Goal: Communication & Community: Connect with others

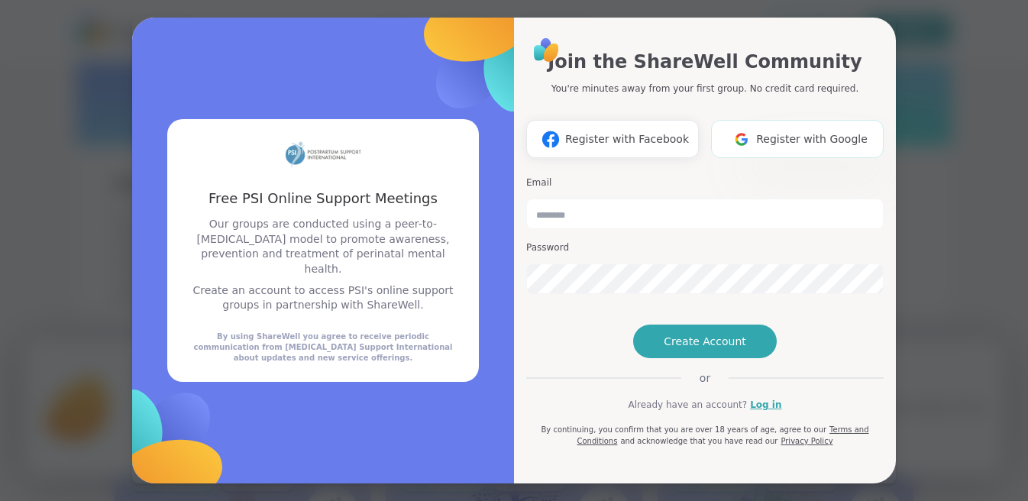
click at [786, 134] on span "Register with Google" at bounding box center [811, 139] width 111 height 16
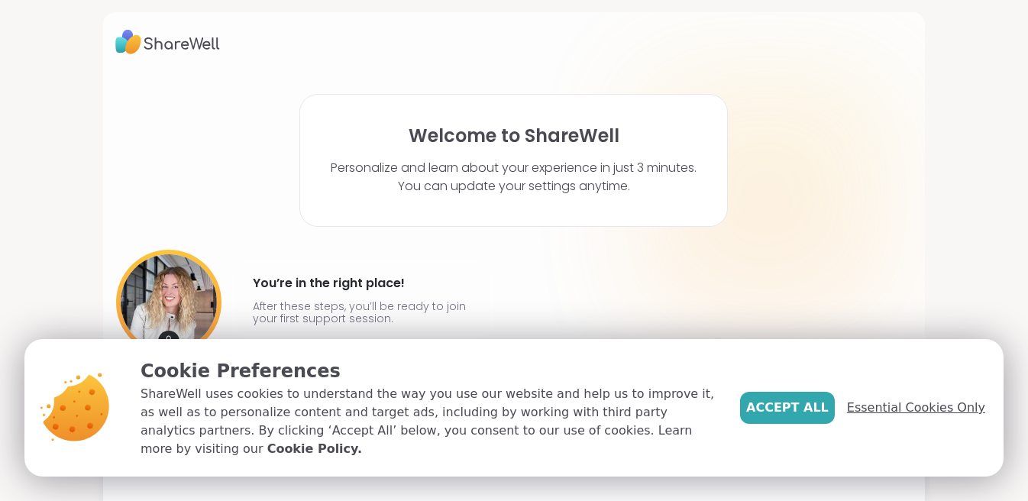
click at [915, 417] on span "Essential Cookies Only" at bounding box center [916, 408] width 138 height 18
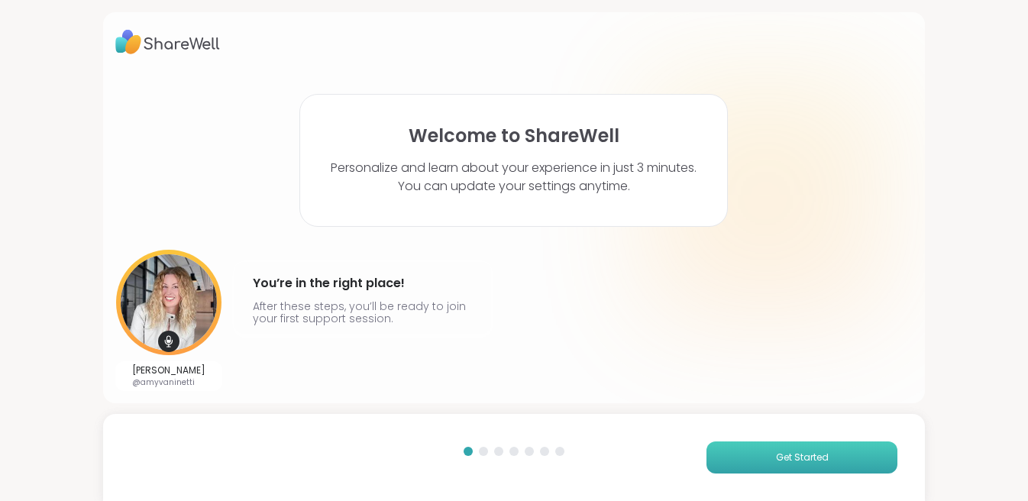
click at [780, 460] on span "Get Started" at bounding box center [802, 458] width 53 height 14
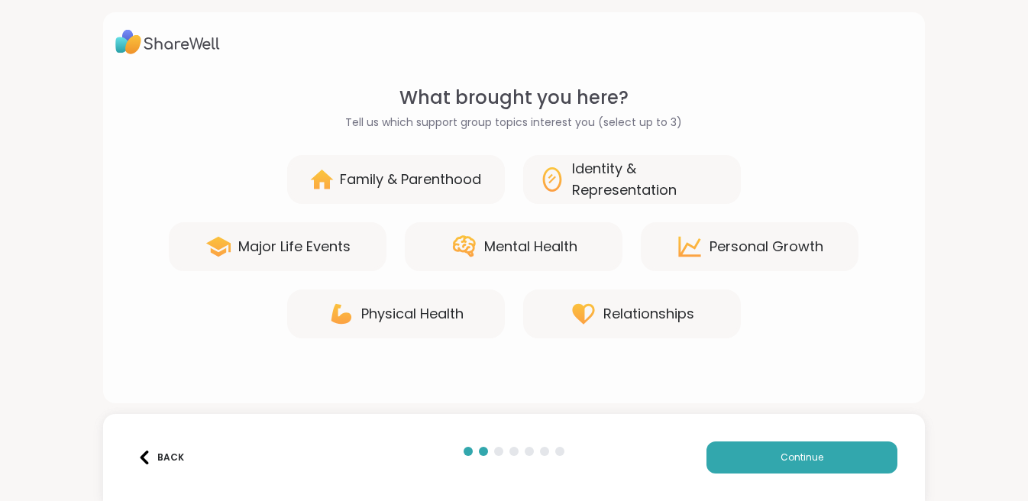
click at [703, 240] on icon at bounding box center [689, 246] width 27 height 27
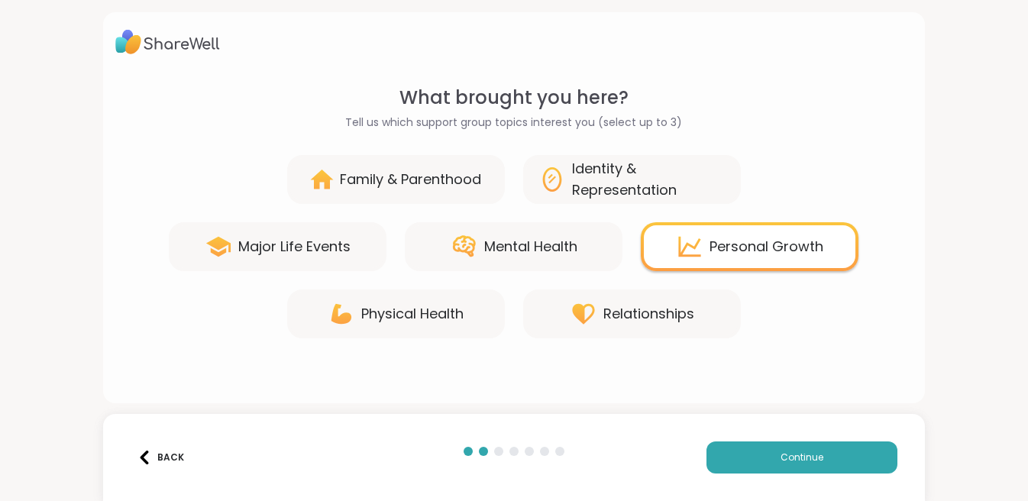
click at [564, 244] on div "Mental Health" at bounding box center [530, 246] width 93 height 21
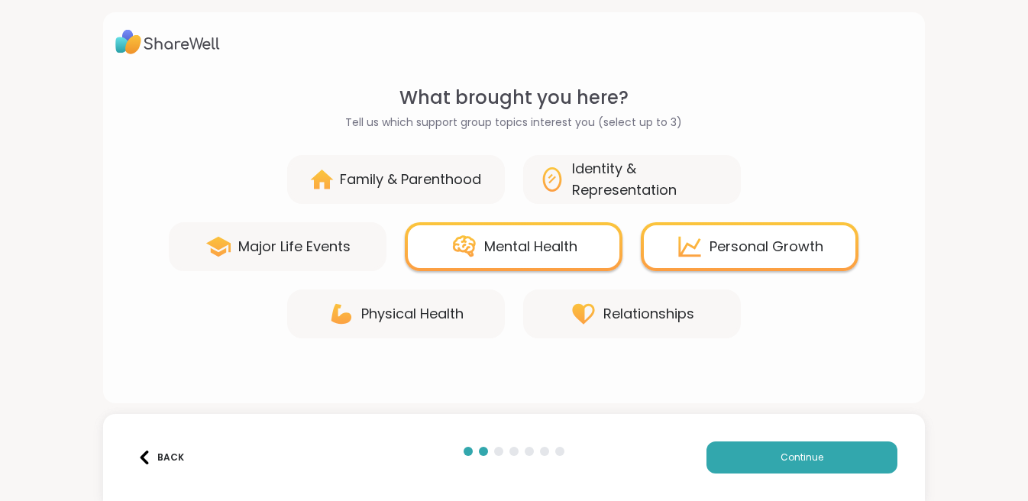
click at [418, 167] on div "Family & Parenthood" at bounding box center [396, 179] width 218 height 49
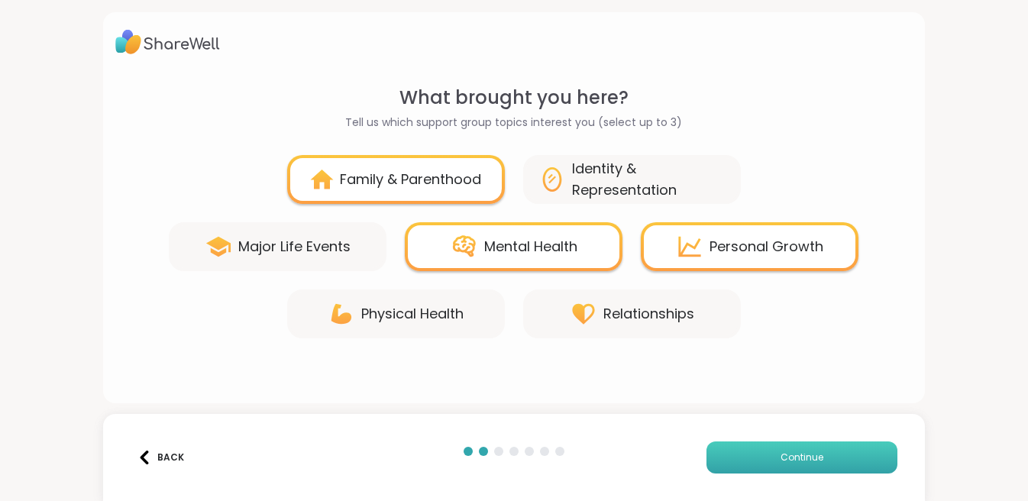
click at [810, 462] on span "Continue" at bounding box center [801, 458] width 43 height 14
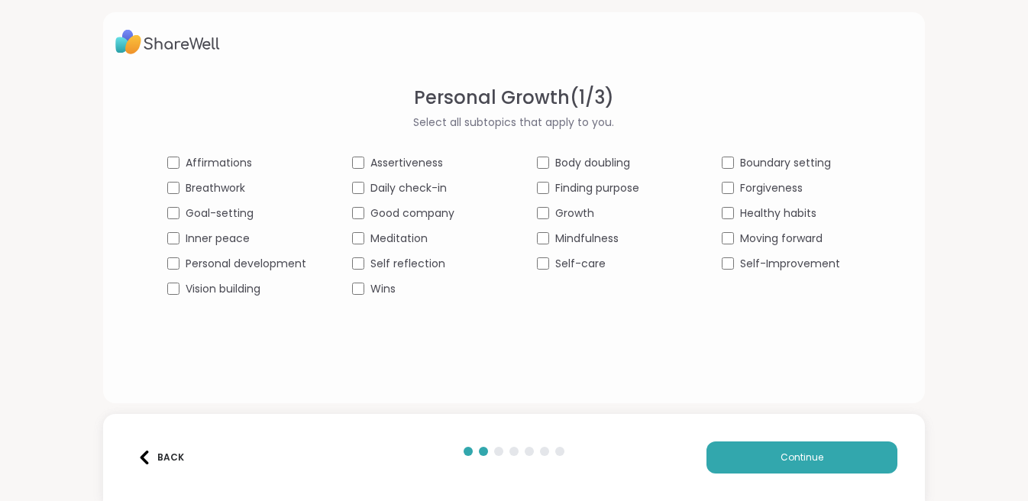
click at [733, 161] on div "Boundary setting" at bounding box center [791, 163] width 139 height 16
click at [733, 181] on div "Forgiveness" at bounding box center [791, 188] width 139 height 16
click at [792, 464] on span "Continue" at bounding box center [801, 458] width 43 height 14
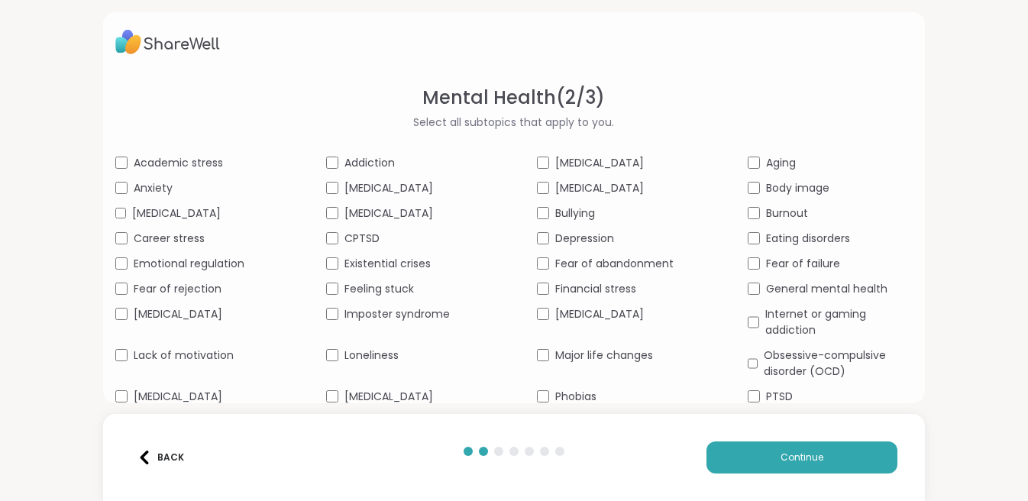
click at [131, 196] on div "Anxiety" at bounding box center [197, 188] width 165 height 16
click at [139, 272] on span "Emotional regulation" at bounding box center [189, 264] width 111 height 16
click at [146, 297] on span "Fear of rejection" at bounding box center [178, 289] width 88 height 16
click at [153, 364] on span "Lack of motivation" at bounding box center [184, 355] width 100 height 16
click at [370, 212] on span "[MEDICAL_DATA]" at bounding box center [388, 213] width 89 height 16
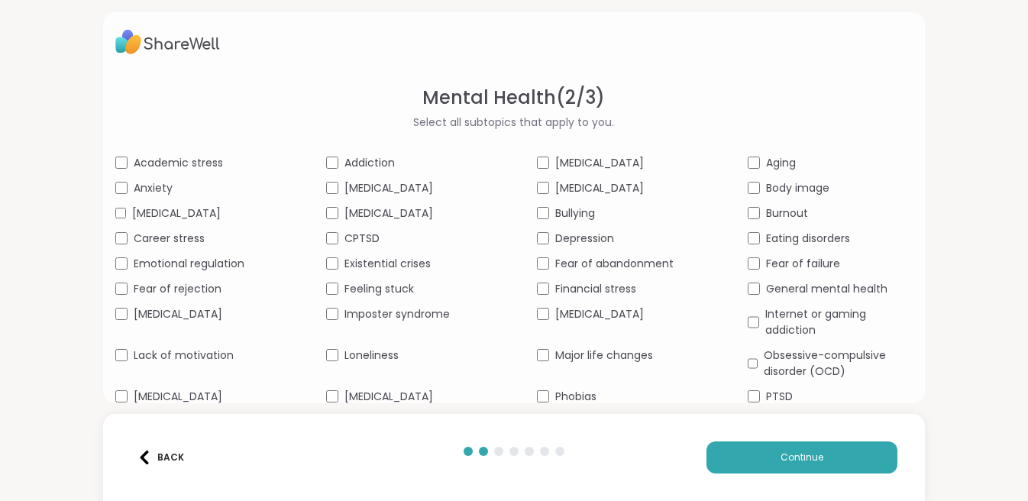
click at [399, 297] on span "Feeling stuck" at bounding box center [378, 289] width 69 height 16
click at [380, 364] on span "Loneliness" at bounding box center [371, 355] width 54 height 16
click at [598, 272] on span "Fear of abandonment" at bounding box center [614, 264] width 118 height 16
click at [593, 297] on span "Financial stress" at bounding box center [595, 289] width 81 height 16
click at [591, 364] on span "Major life changes" at bounding box center [604, 355] width 98 height 16
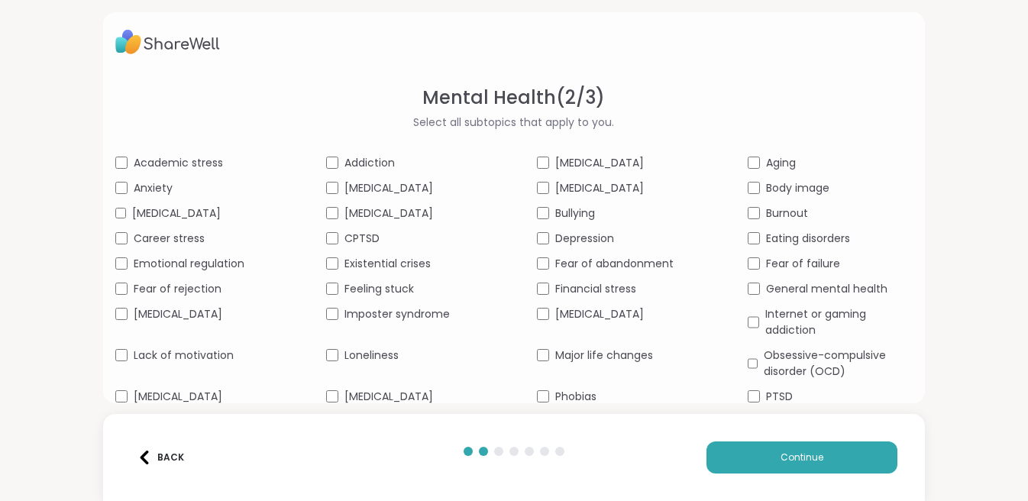
click at [813, 188] on span "Body image" at bounding box center [797, 188] width 63 height 16
click at [816, 297] on span "General mental health" at bounding box center [826, 289] width 121 height 16
click at [793, 460] on span "Continue" at bounding box center [801, 458] width 43 height 14
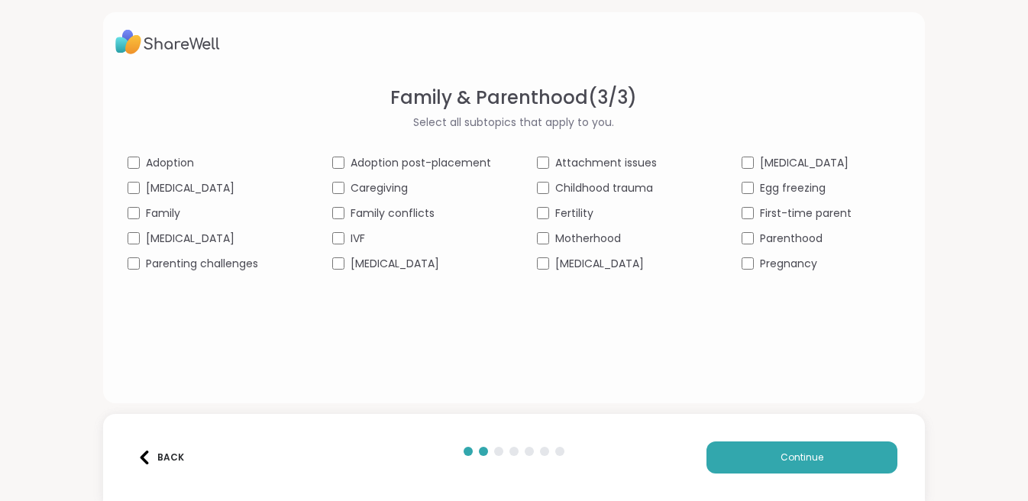
click at [161, 218] on span "Family" at bounding box center [163, 213] width 34 height 16
click at [378, 215] on span "Family conflicts" at bounding box center [393, 213] width 84 height 16
click at [163, 214] on span "Family" at bounding box center [163, 213] width 34 height 16
click at [789, 457] on span "Continue" at bounding box center [801, 458] width 43 height 14
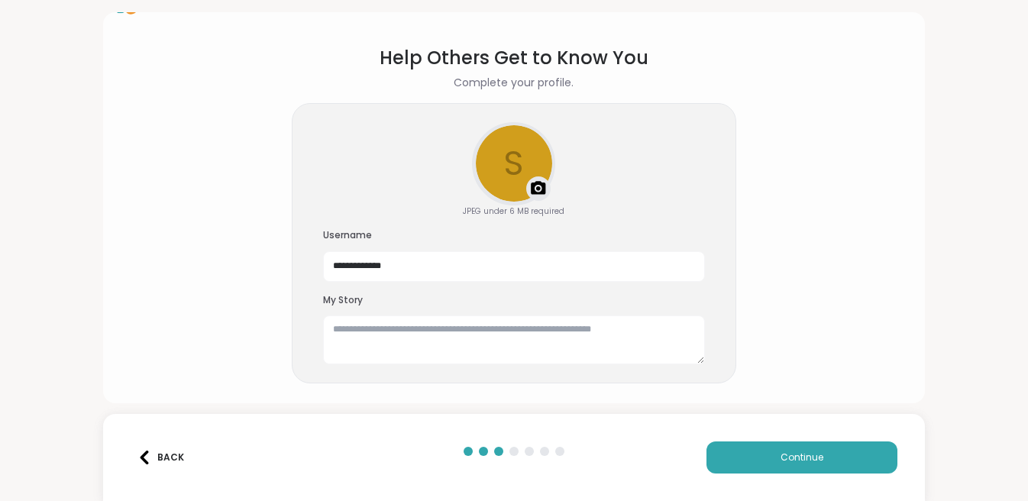
scroll to position [44, 0]
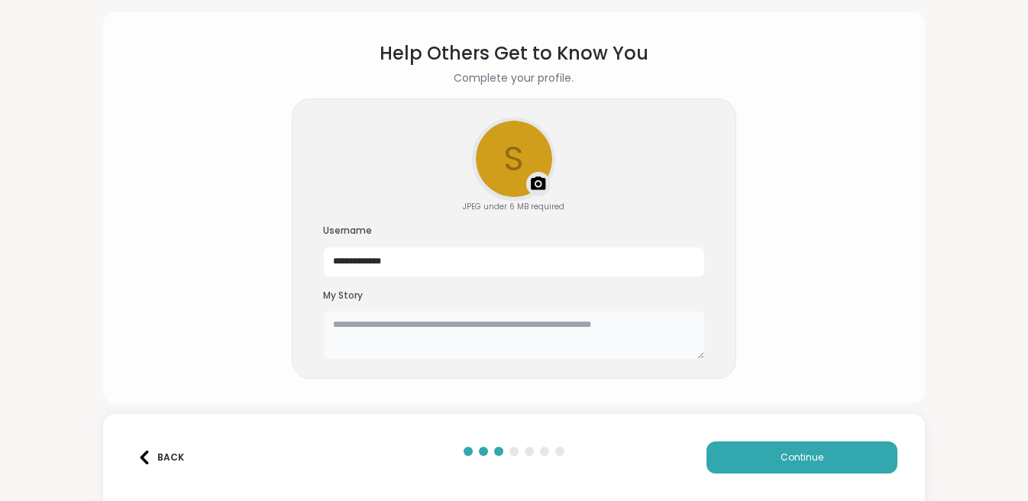
click at [519, 331] on textarea at bounding box center [514, 335] width 382 height 49
type textarea "**********"
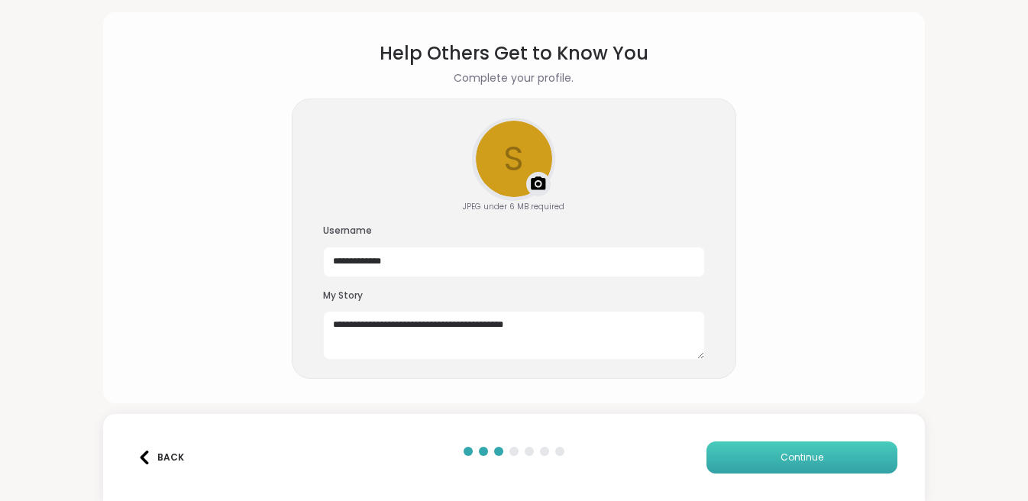
click at [761, 458] on button "Continue" at bounding box center [801, 457] width 191 height 32
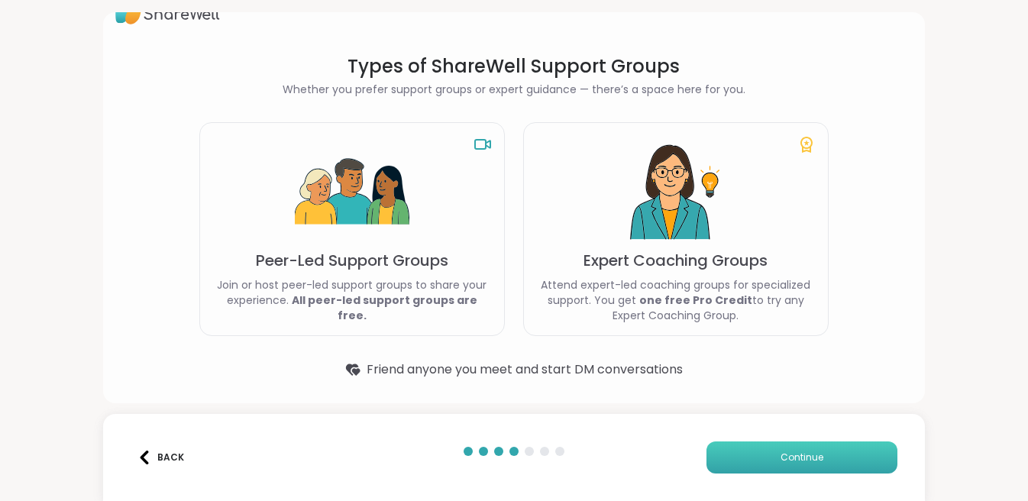
scroll to position [30, 0]
click at [331, 213] on img at bounding box center [352, 192] width 115 height 115
click at [374, 246] on img at bounding box center [352, 192] width 115 height 115
click at [481, 147] on icon at bounding box center [482, 144] width 18 height 18
click at [806, 464] on button "Continue" at bounding box center [801, 457] width 191 height 32
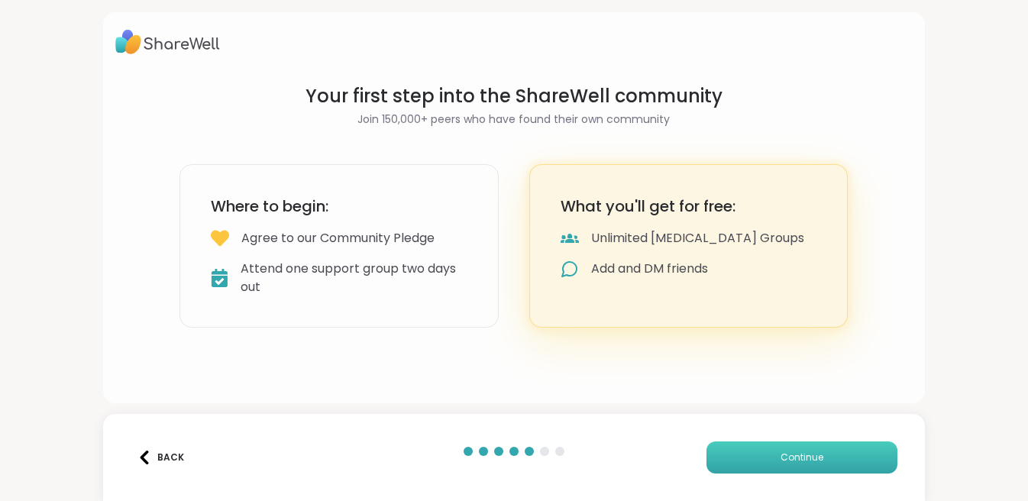
scroll to position [0, 0]
click at [766, 461] on button "Continue" at bounding box center [801, 457] width 191 height 32
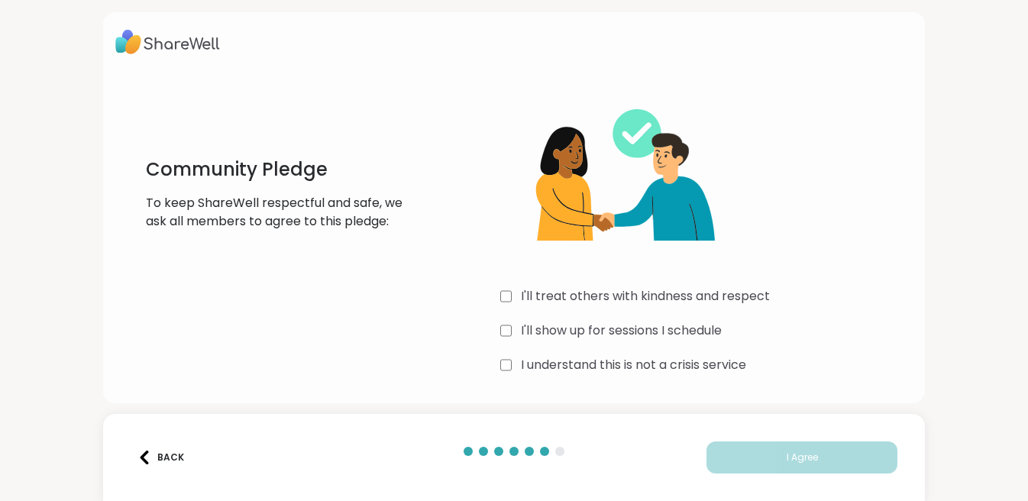
click at [628, 300] on label "I'll treat others with kindness and respect" at bounding box center [645, 296] width 249 height 18
click at [629, 334] on label "I'll show up for sessions I schedule" at bounding box center [621, 331] width 201 height 18
click at [626, 369] on label "I understand this is not a crisis service" at bounding box center [633, 365] width 225 height 18
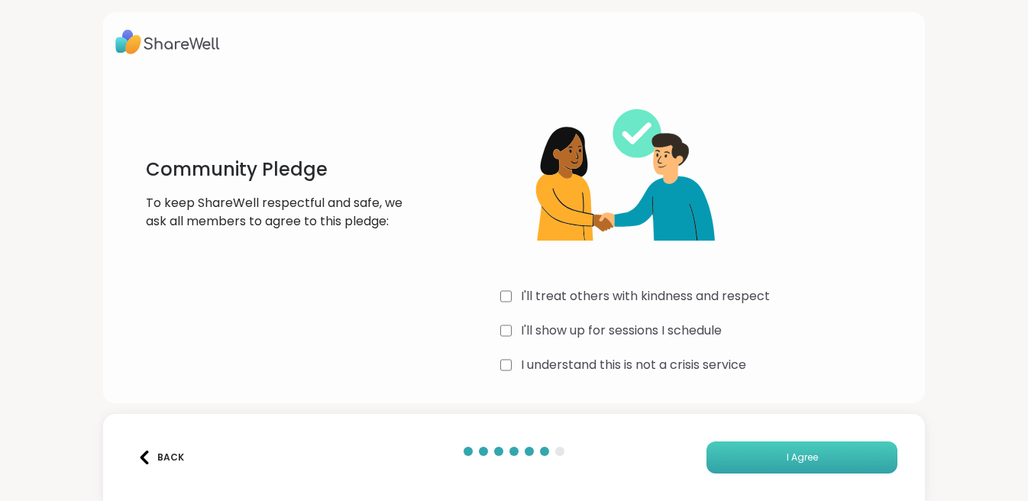
click at [774, 459] on button "I Agree" at bounding box center [801, 457] width 191 height 32
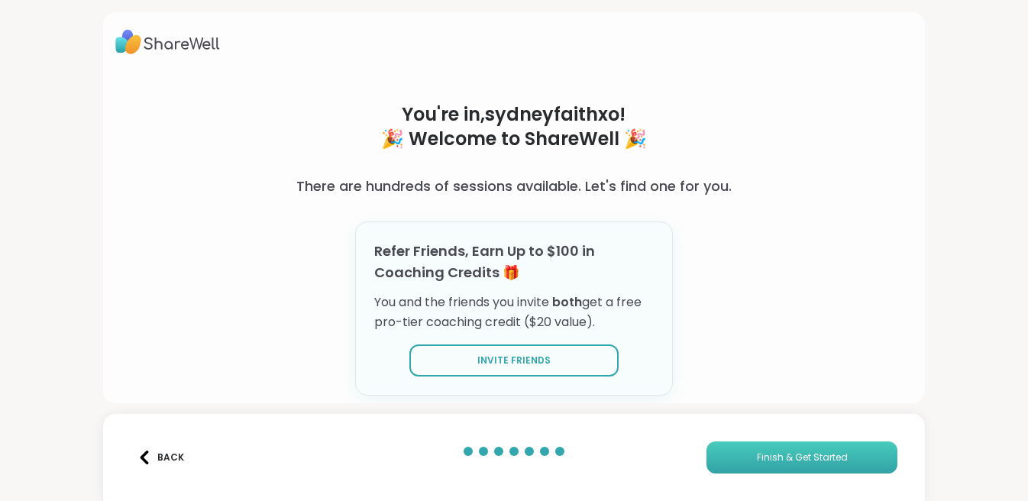
click at [799, 461] on span "Finish & Get Started" at bounding box center [802, 458] width 91 height 14
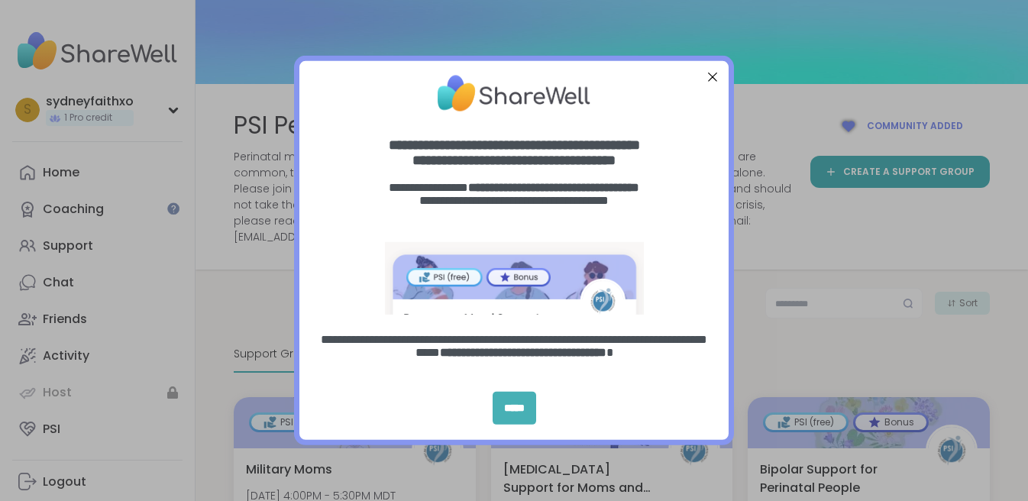
click at [520, 412] on div "*****" at bounding box center [515, 408] width 44 height 33
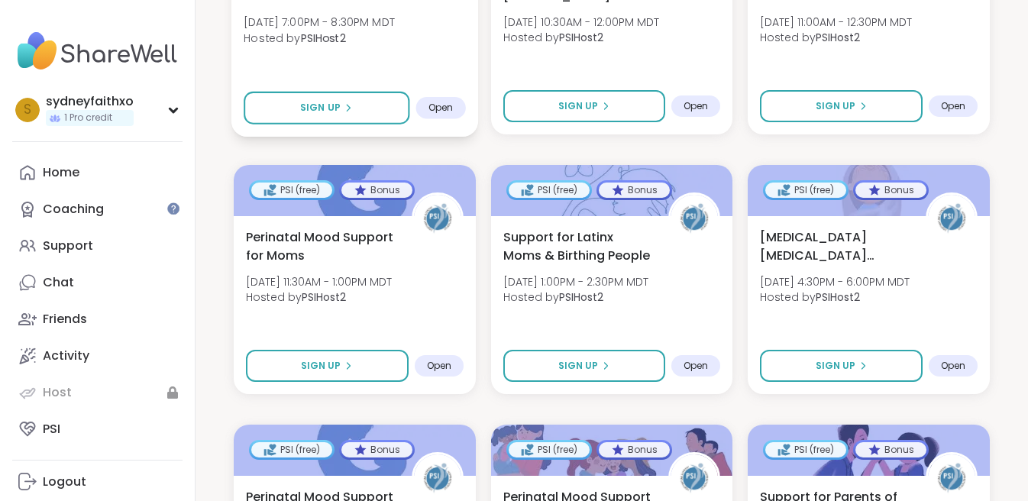
scroll to position [763, 0]
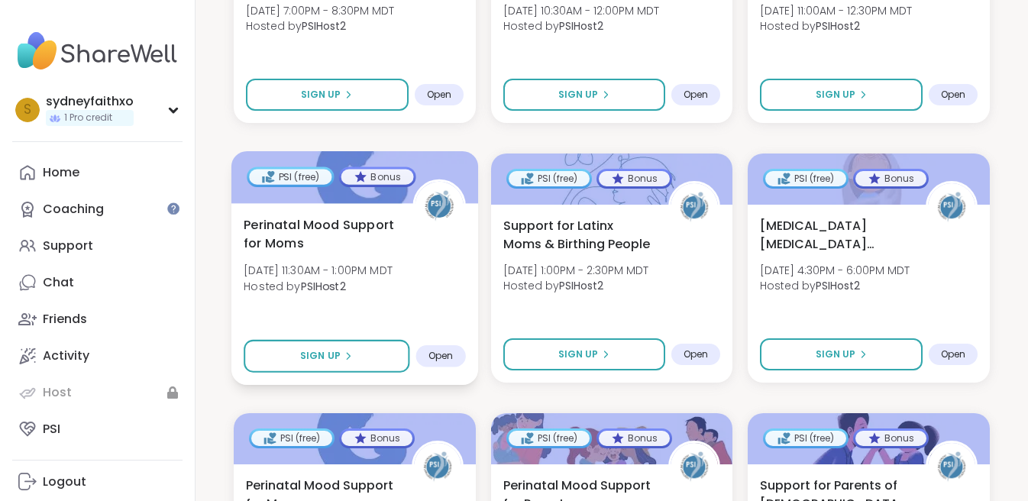
click at [442, 350] on span "Open" at bounding box center [440, 356] width 25 height 12
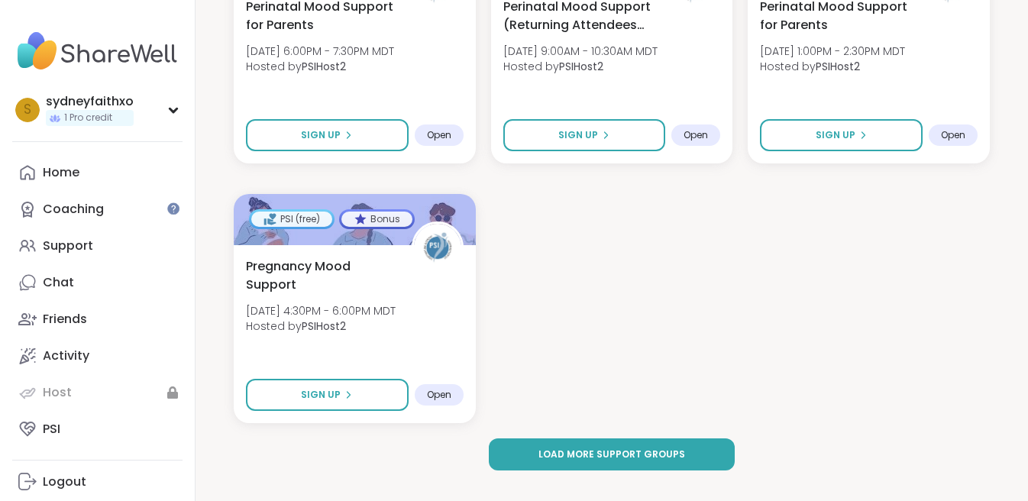
scroll to position [2283, 0]
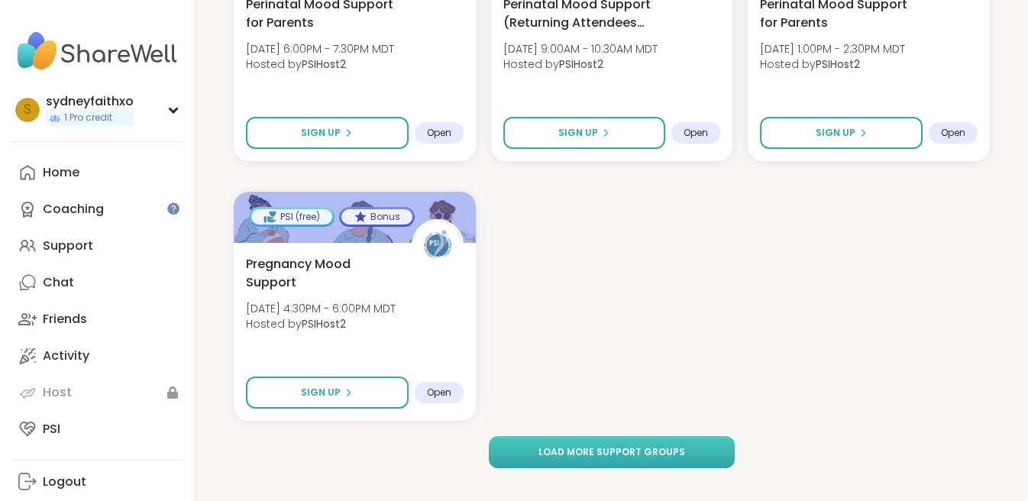
click at [582, 445] on span "Load more support groups" at bounding box center [611, 452] width 147 height 14
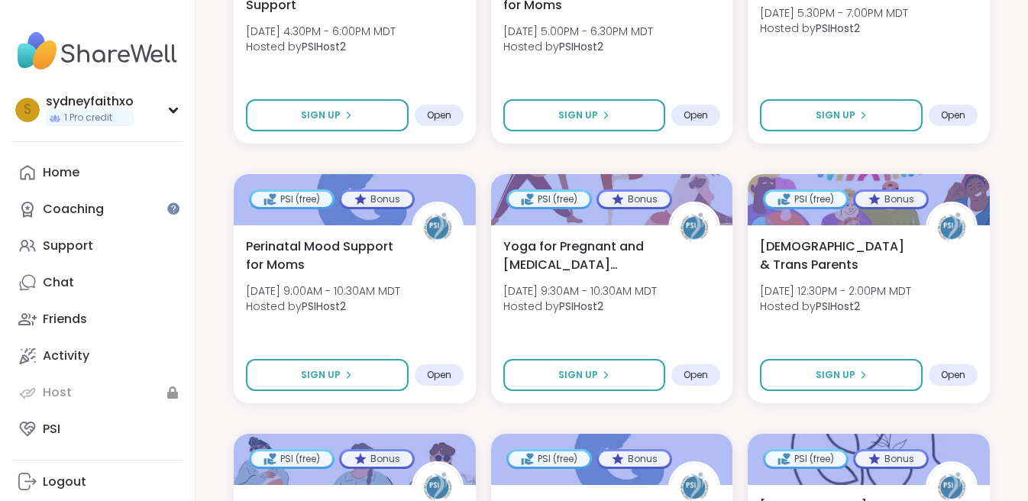
scroll to position [2561, 0]
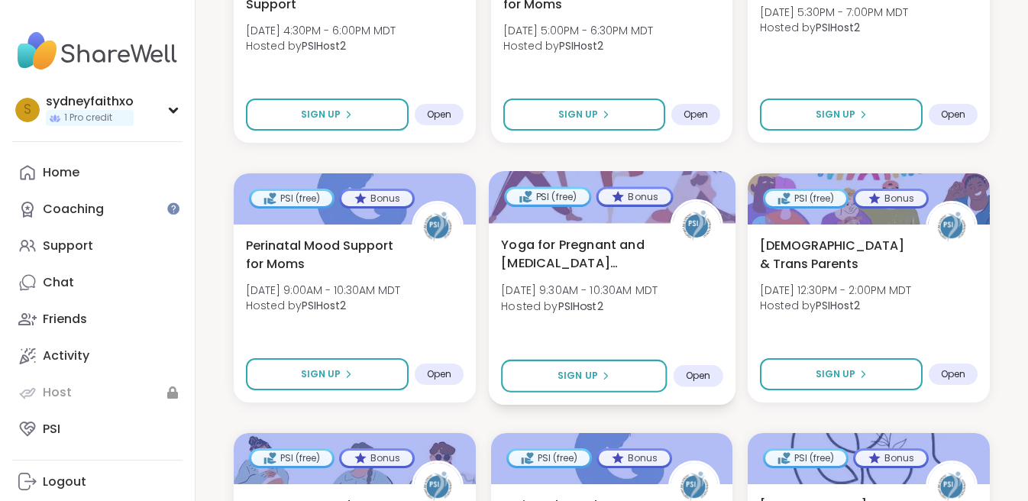
click at [570, 246] on span "Yoga for Pregnant and [MEDICAL_DATA] Parents" at bounding box center [577, 253] width 152 height 37
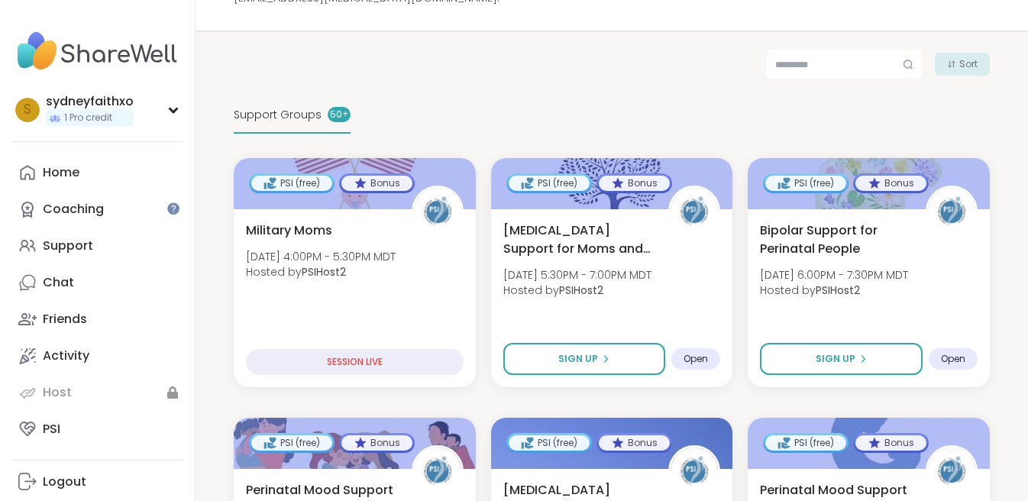
scroll to position [223, 0]
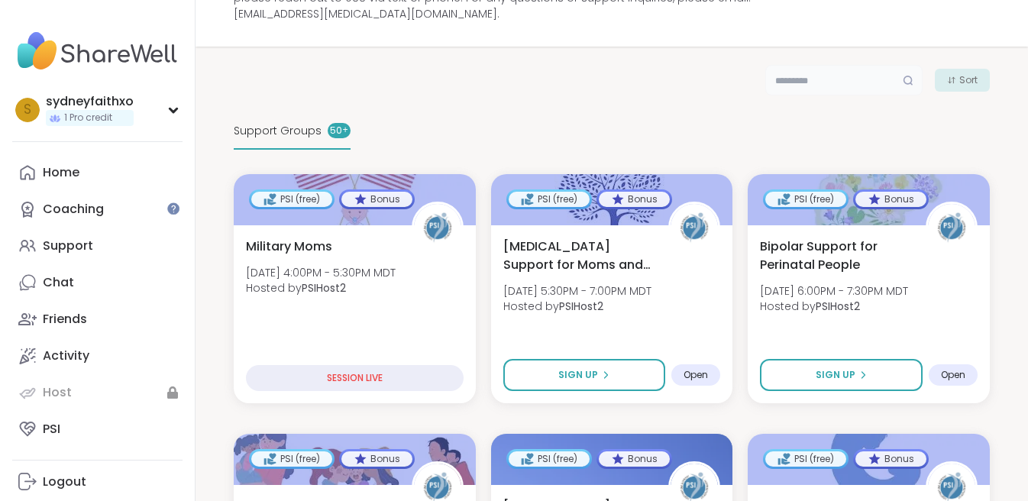
click at [811, 65] on input "text" at bounding box center [843, 80] width 157 height 31
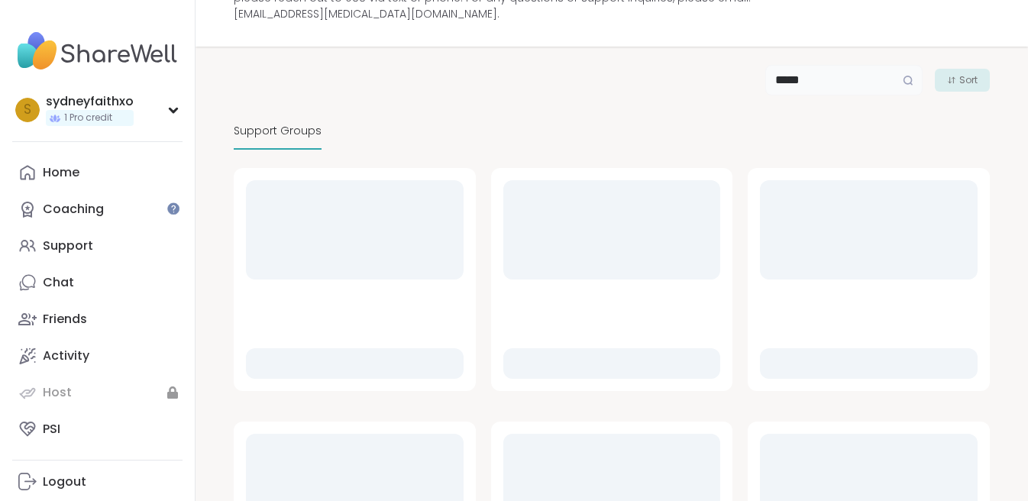
type input "******"
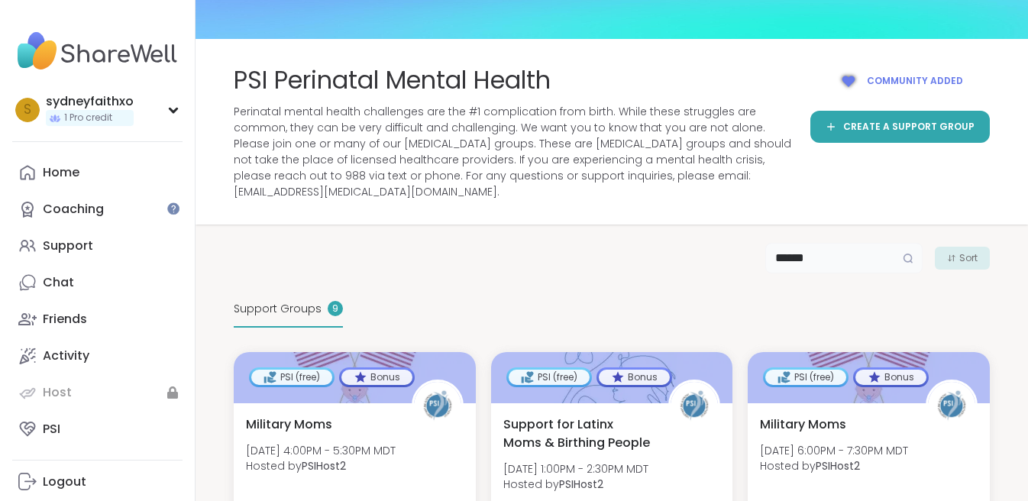
scroll to position [0, 0]
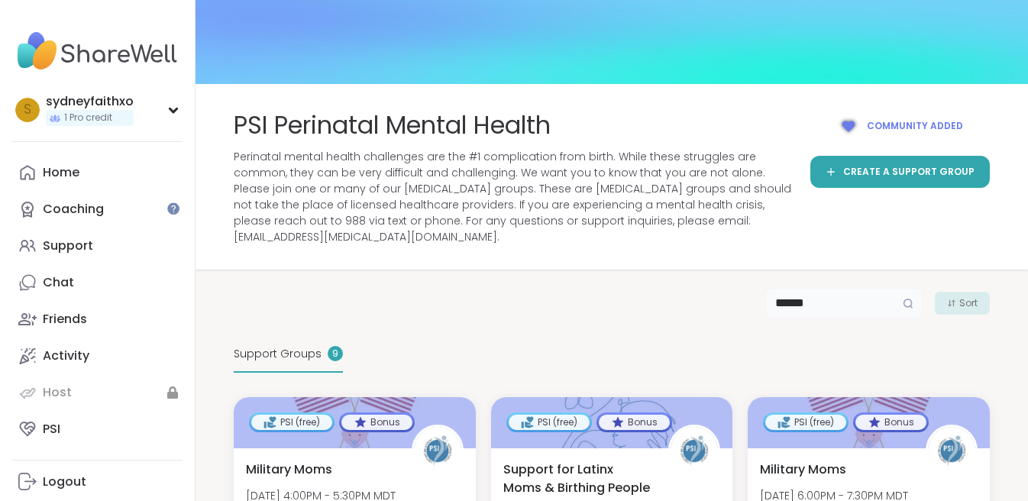
drag, startPoint x: 864, startPoint y: 289, endPoint x: 751, endPoint y: 295, distance: 112.4
click at [751, 295] on div "****** Sort" at bounding box center [612, 303] width 756 height 31
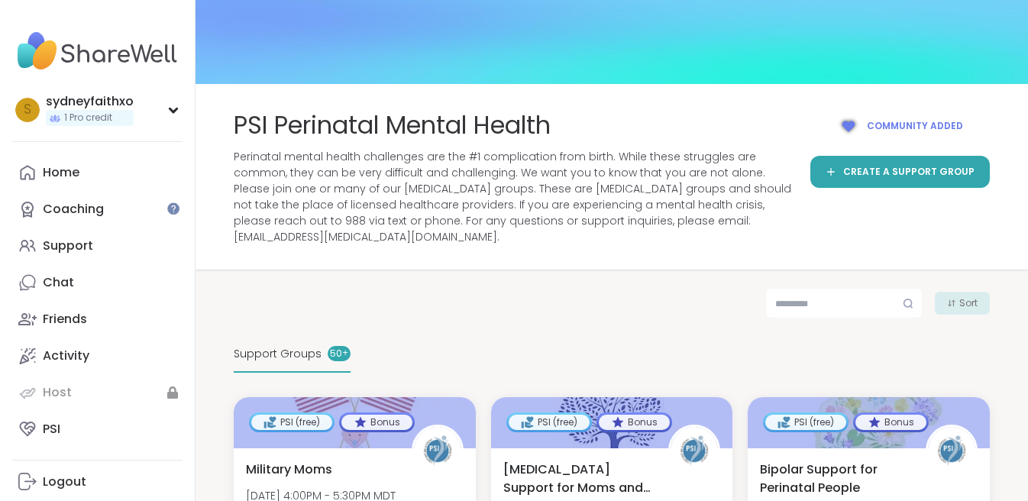
click at [111, 246] on link "Support" at bounding box center [97, 246] width 170 height 37
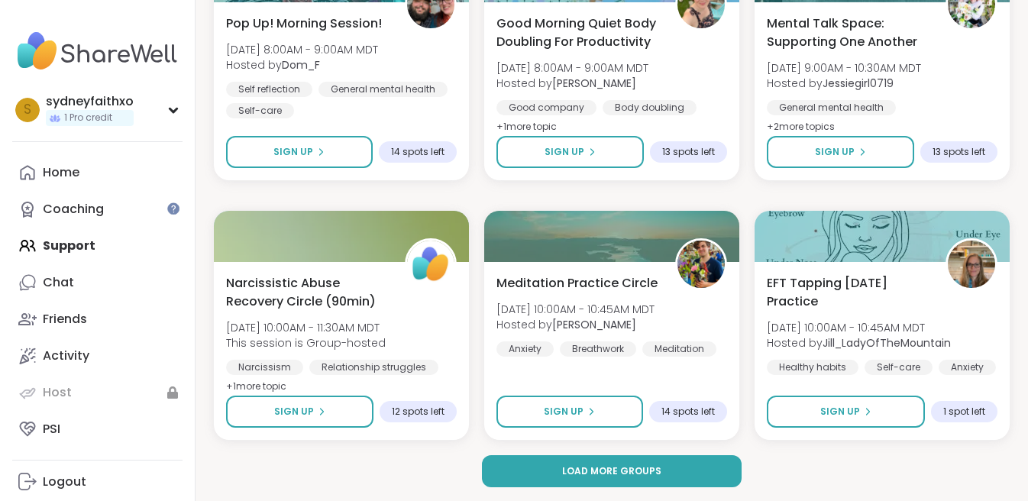
scroll to position [2942, 0]
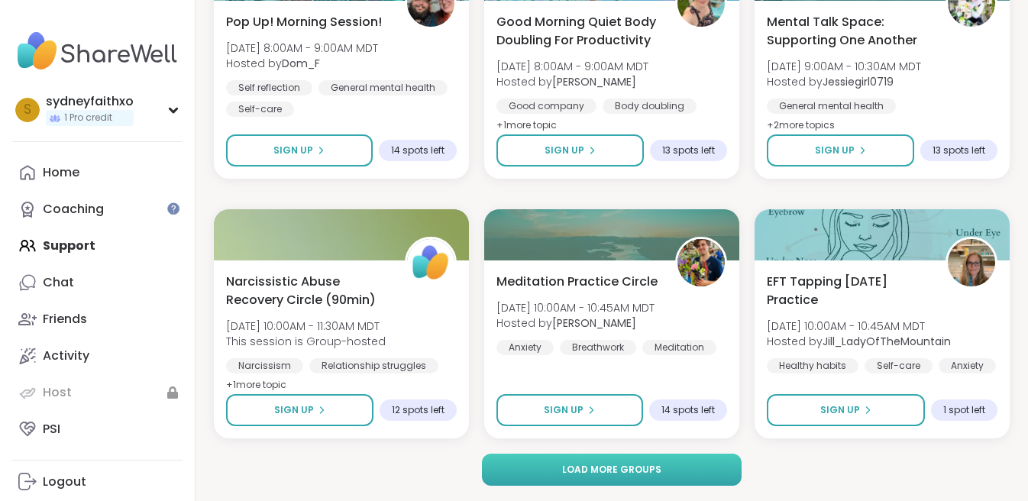
click at [681, 463] on button "Load more groups" at bounding box center [611, 470] width 259 height 32
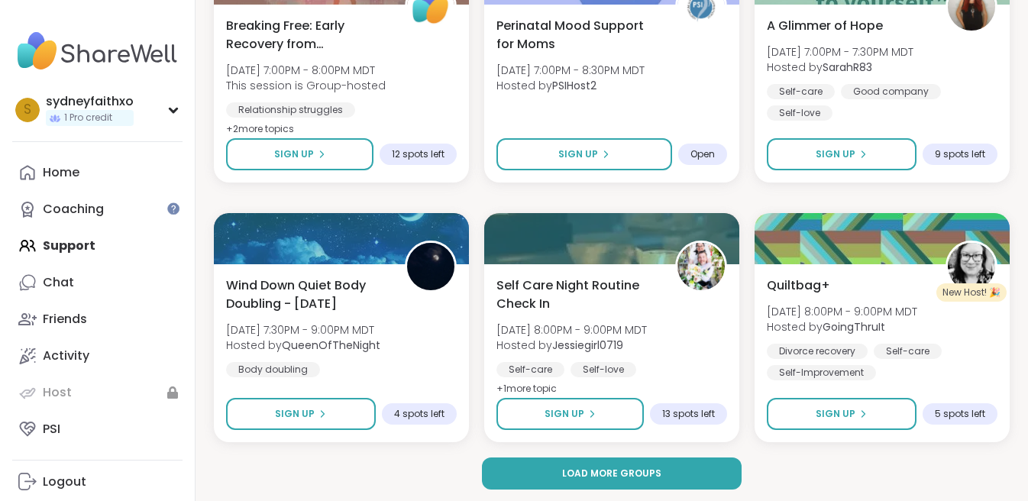
scroll to position [6058, 0]
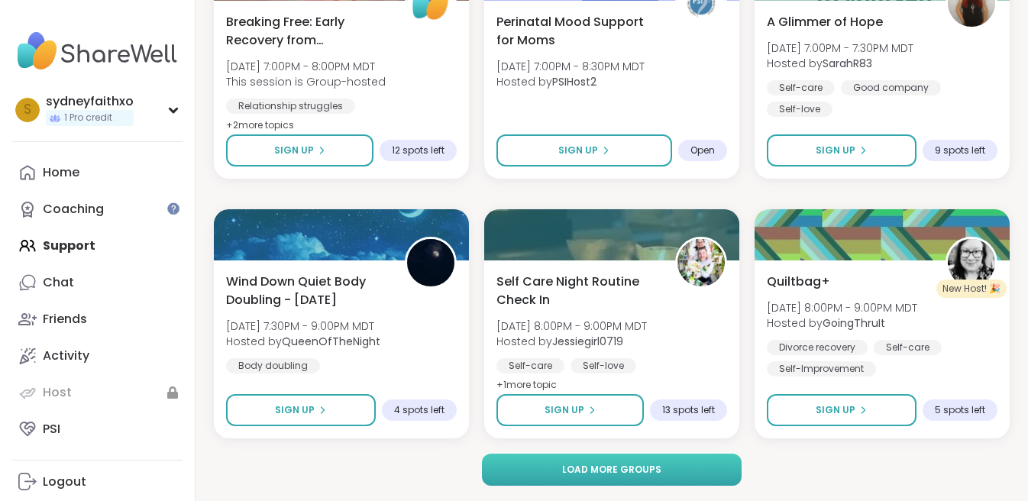
click at [679, 465] on button "Load more groups" at bounding box center [611, 470] width 259 height 32
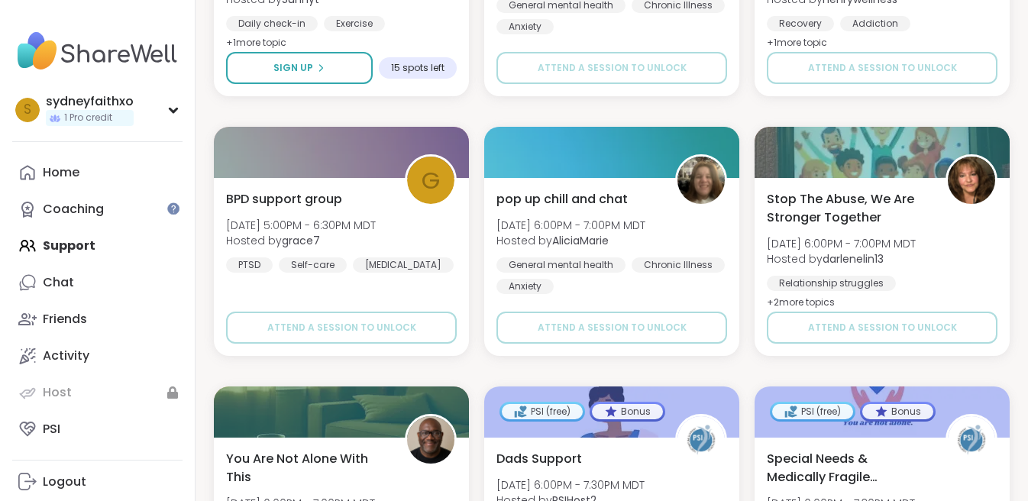
scroll to position [8998, 0]
